Goal: Task Accomplishment & Management: Complete application form

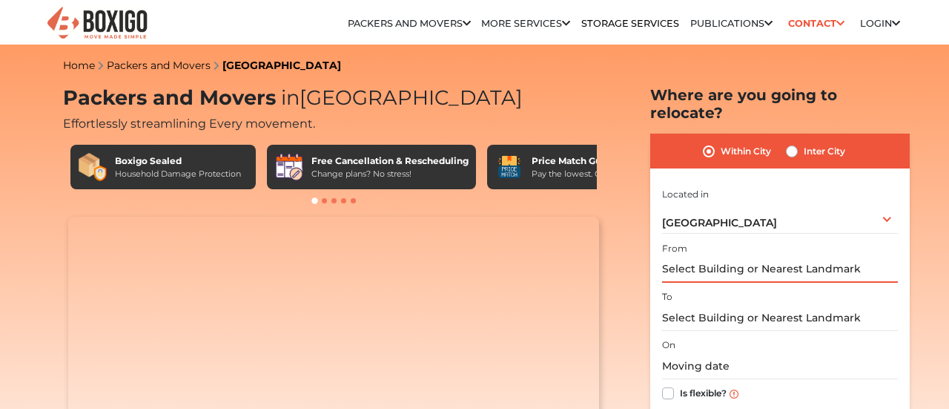
click at [739, 257] on input "text" at bounding box center [780, 270] width 236 height 26
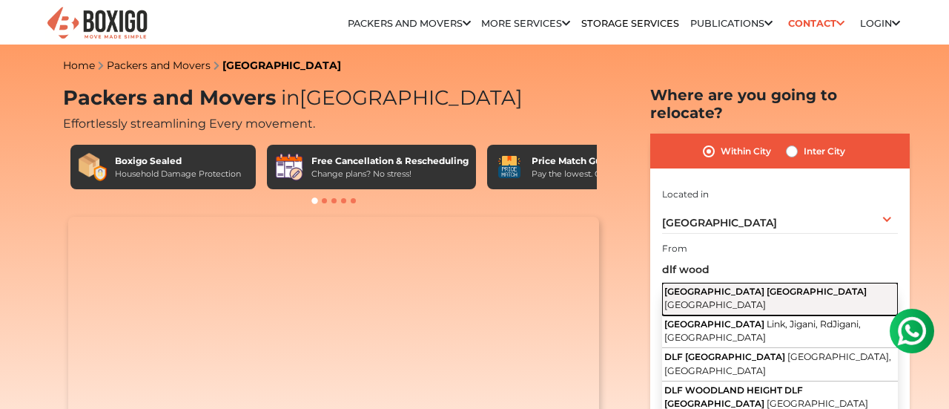
click at [738, 285] on span "[GEOGRAPHIC_DATA] [GEOGRAPHIC_DATA]" at bounding box center [765, 290] width 202 height 11
type input "[GEOGRAPHIC_DATA] [GEOGRAPHIC_DATA], [GEOGRAPHIC_DATA]"
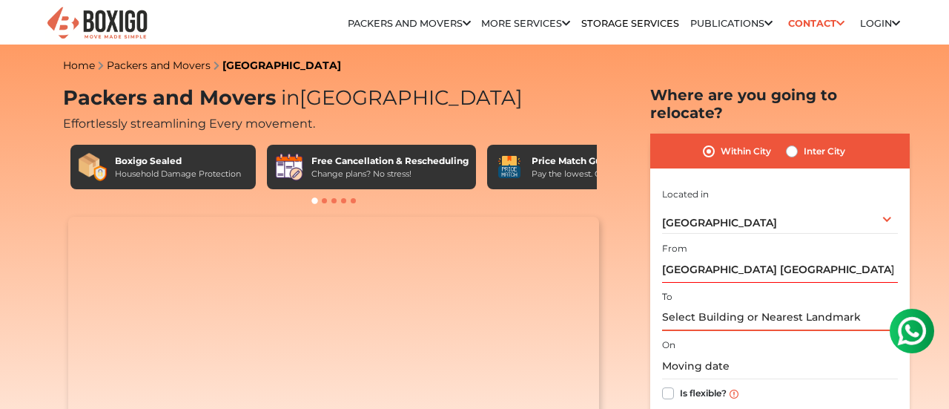
click at [712, 305] on input "text" at bounding box center [780, 318] width 236 height 26
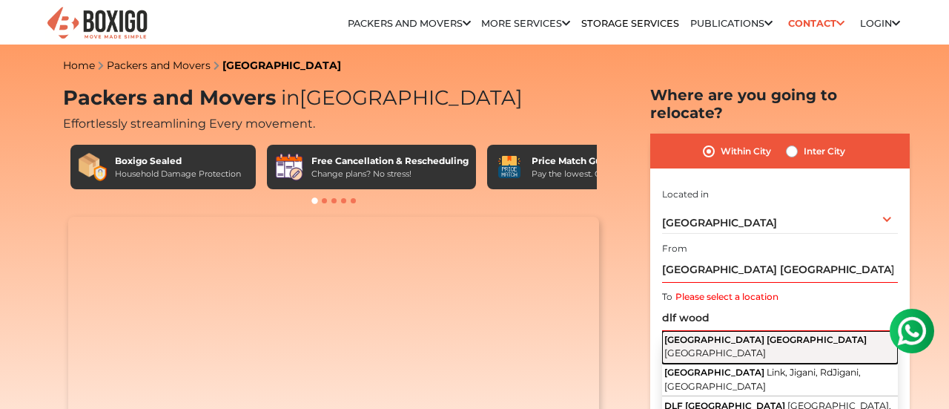
click at [718, 331] on button "DLF [GEOGRAPHIC_DATA] [GEOGRAPHIC_DATA] [GEOGRAPHIC_DATA]" at bounding box center [780, 347] width 236 height 33
type input "[GEOGRAPHIC_DATA] [GEOGRAPHIC_DATA], [GEOGRAPHIC_DATA]"
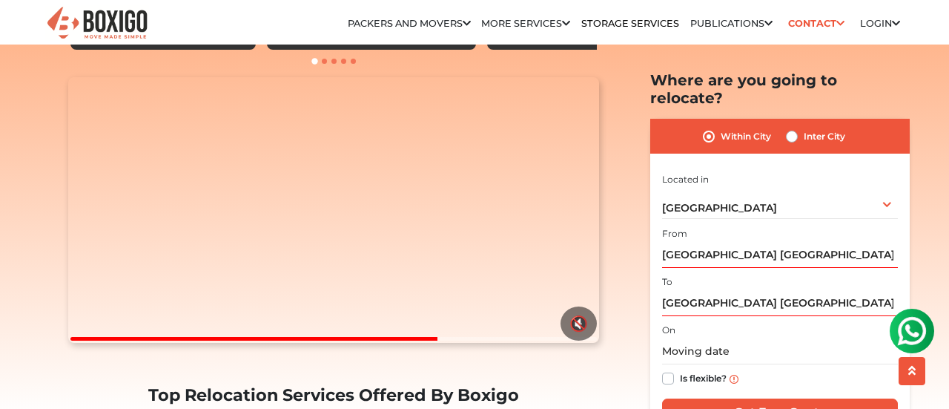
scroll to position [168, 0]
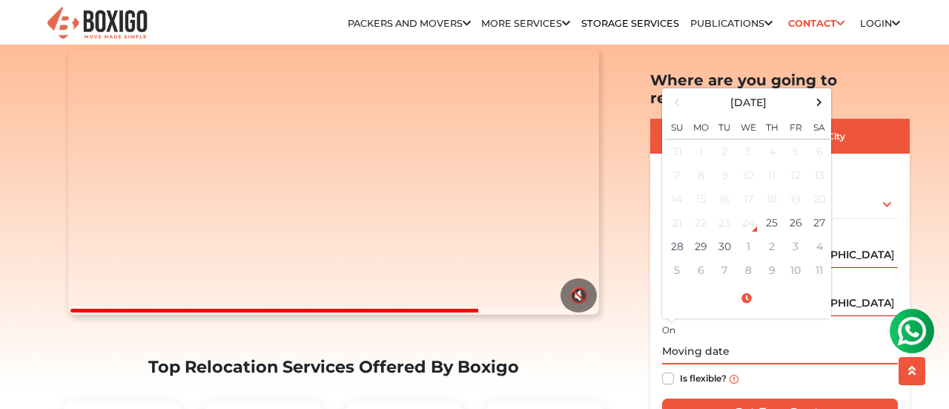
click at [688, 340] on input "text" at bounding box center [780, 352] width 236 height 26
click at [727, 235] on td "30" at bounding box center [725, 247] width 24 height 24
type input "[DATE] 12:00 AM"
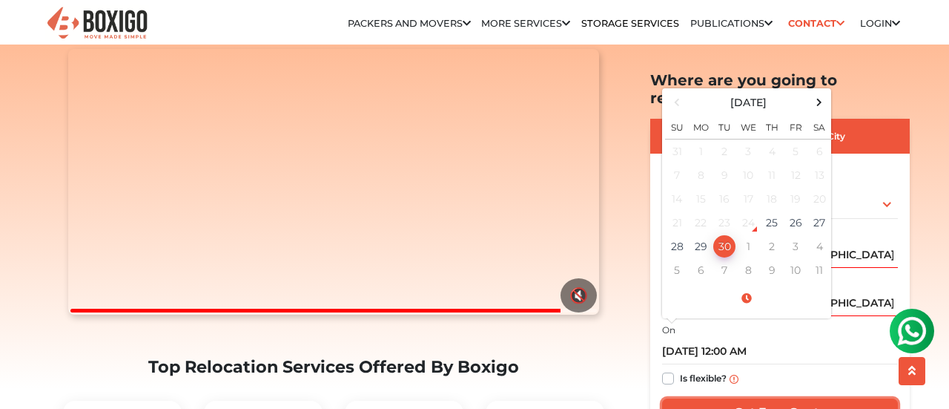
click at [776, 398] on input "Get Free Quote" at bounding box center [780, 412] width 236 height 28
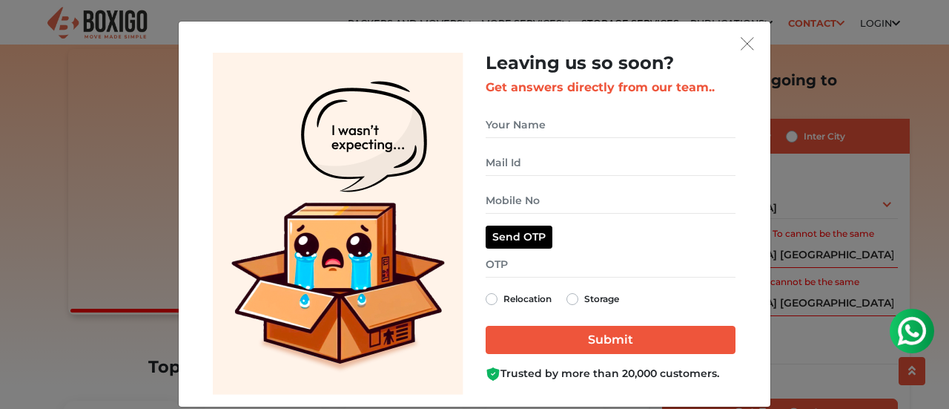
click at [750, 56] on div "Leaving us so soon? Get answers directly from our team.. Relocation Storage" at bounding box center [475, 224] width 568 height 342
click at [750, 49] on img "get free quote dialog" at bounding box center [747, 43] width 13 height 13
